Goal: Find contact information: Find contact information

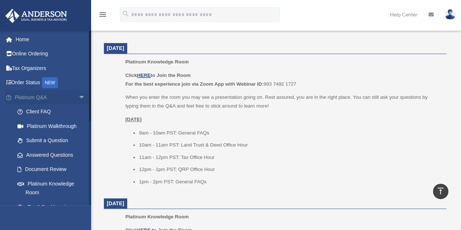
click at [78, 97] on span "arrow_drop_down" at bounding box center [85, 97] width 15 height 15
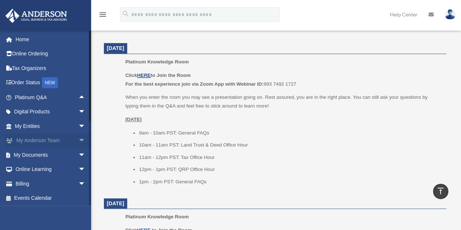
click at [78, 141] on span "arrow_drop_down" at bounding box center [85, 140] width 15 height 15
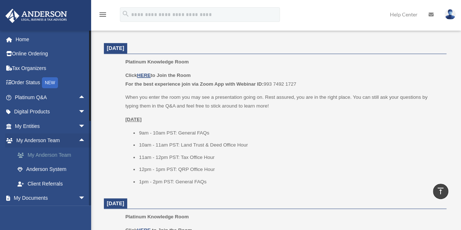
click at [53, 156] on link "My Anderson Team" at bounding box center [53, 155] width 86 height 15
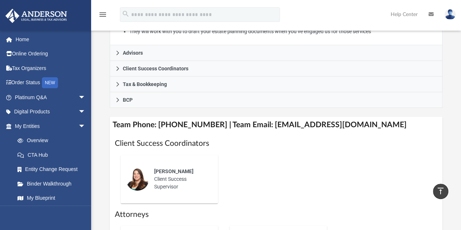
scroll to position [219, 0]
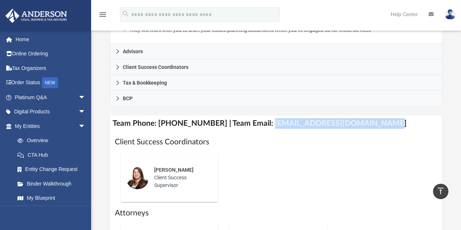
drag, startPoint x: 258, startPoint y: 123, endPoint x: 372, endPoint y: 124, distance: 114.4
click at [372, 124] on h4 "Team Phone: [PHONE_NUMBER] | Team Email: [EMAIL_ADDRESS][DOMAIN_NAME]" at bounding box center [276, 123] width 333 height 16
copy h4 "[EMAIL_ADDRESS][DOMAIN_NAME]"
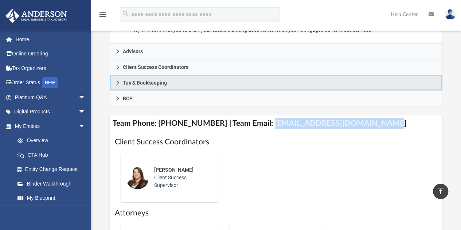
click at [262, 82] on link "Tax & Bookkeeping" at bounding box center [276, 83] width 333 height 16
